Goal: Find specific page/section: Find specific page/section

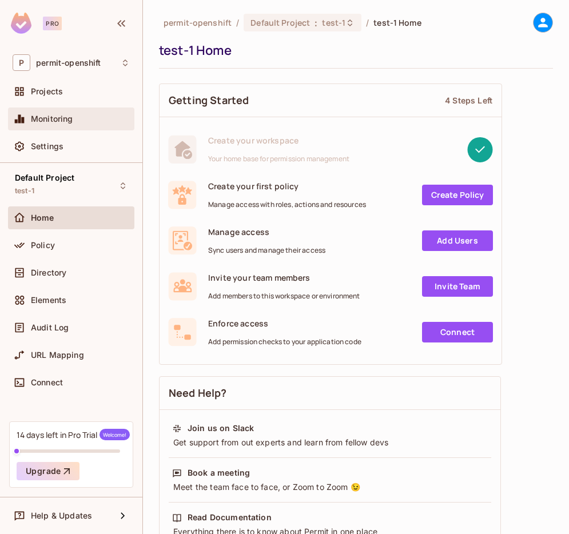
click at [42, 116] on span "Monitoring" at bounding box center [52, 118] width 42 height 9
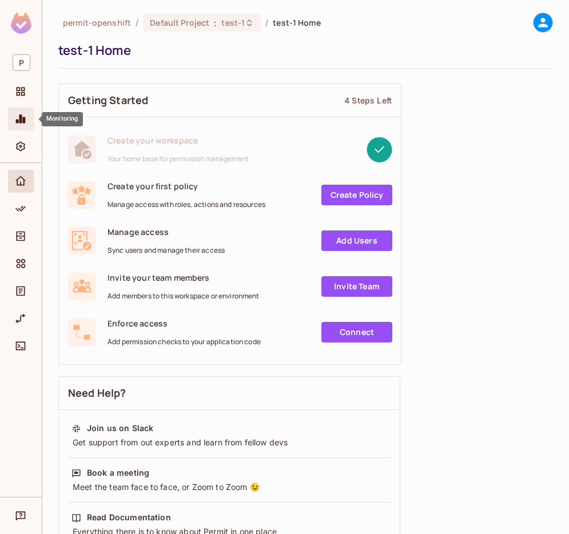
click at [22, 128] on div "Monitoring" at bounding box center [21, 119] width 26 height 23
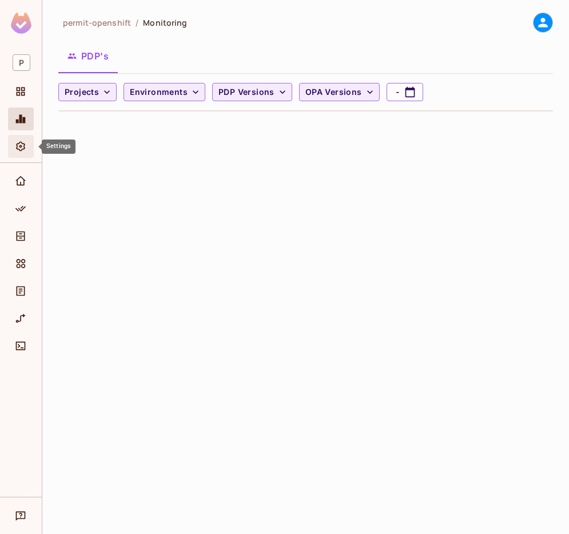
click at [23, 152] on icon "Settings" at bounding box center [20, 146] width 11 height 11
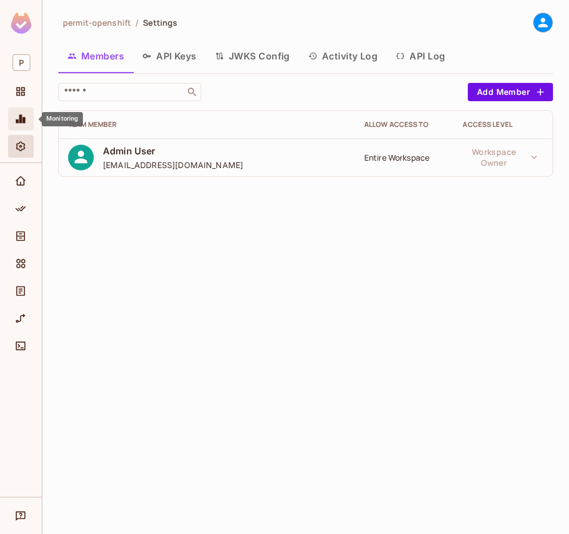
click at [26, 123] on icon "Monitoring" at bounding box center [20, 118] width 11 height 11
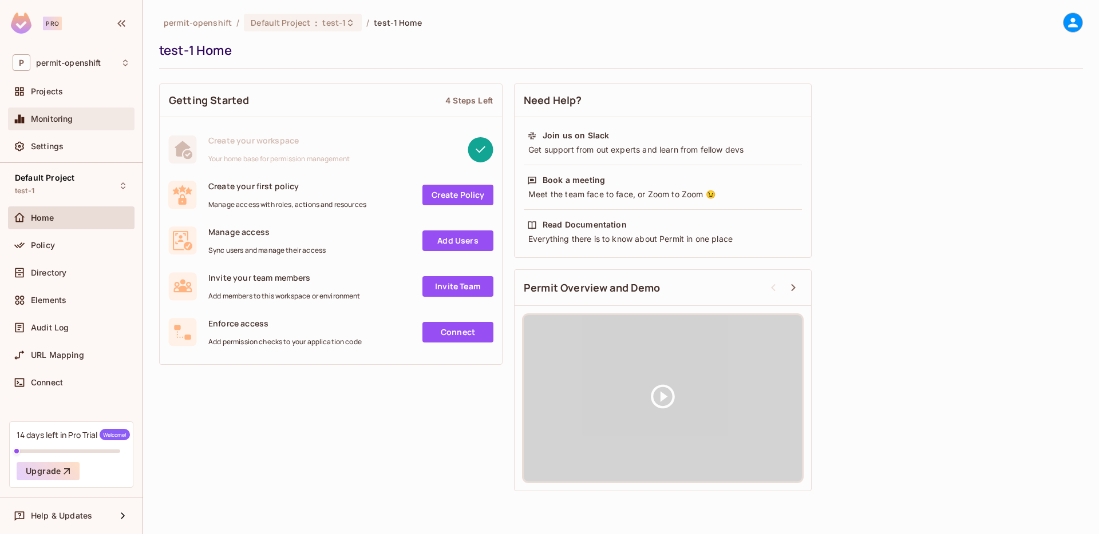
click at [61, 118] on span "Monitoring" at bounding box center [52, 118] width 42 height 9
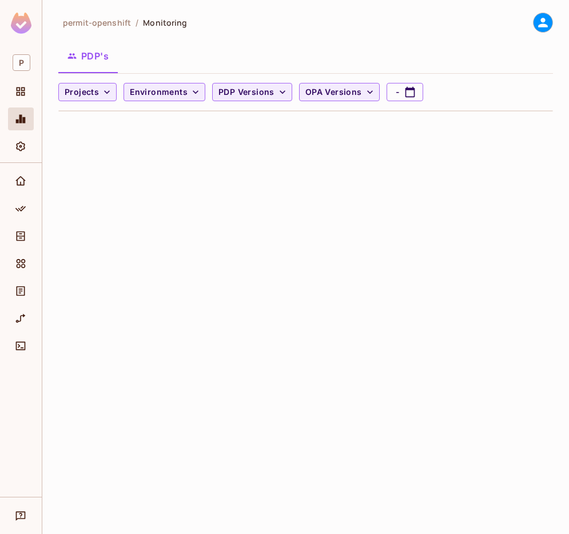
click at [161, 205] on div "permit-openshift / Monitoring PDP's Projects Environments PDP Versions OPA Vers…" at bounding box center [305, 267] width 527 height 534
